Goal: Navigation & Orientation: Find specific page/section

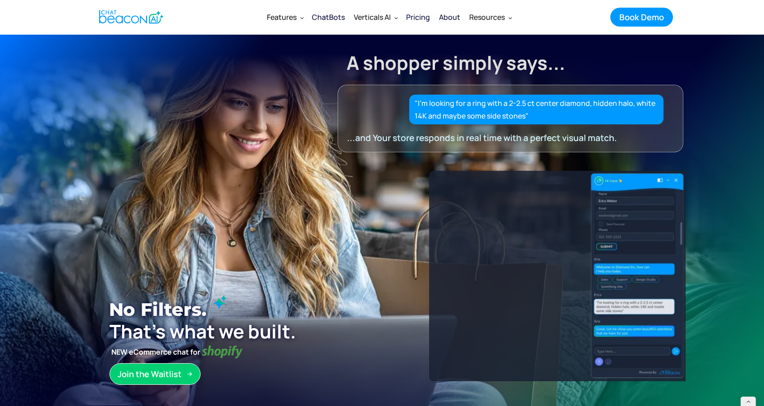
click at [323, 13] on div "ChatBots" at bounding box center [328, 17] width 33 height 13
